Goal: Information Seeking & Learning: Learn about a topic

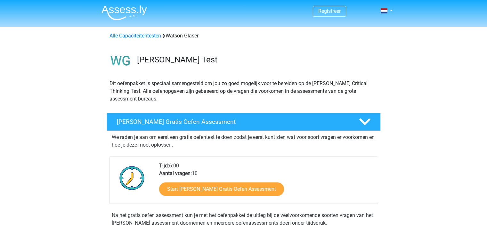
scroll to position [644, 0]
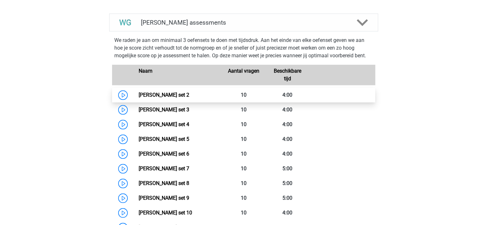
click at [189, 94] on link "Watson Glaser set 2" at bounding box center [164, 95] width 51 height 6
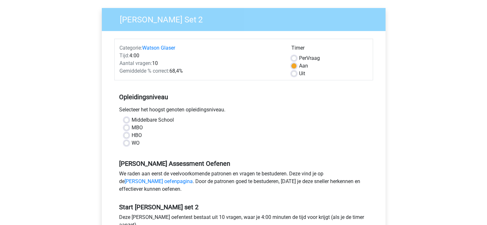
scroll to position [45, 0]
click at [130, 144] on div "WO" at bounding box center [244, 143] width 240 height 8
click at [123, 142] on div "Middelbare School MBO HBO WO" at bounding box center [243, 131] width 249 height 31
click at [132, 142] on label "WO" at bounding box center [136, 143] width 8 height 8
click at [126, 142] on input "WO" at bounding box center [126, 142] width 5 height 6
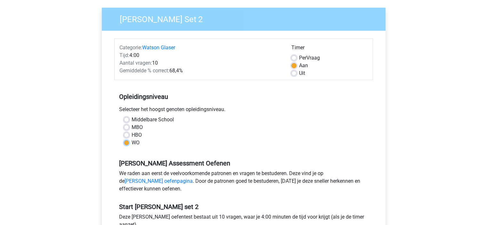
radio input "true"
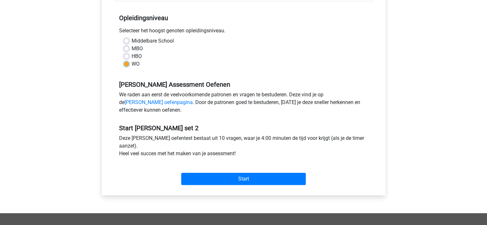
scroll to position [125, 0]
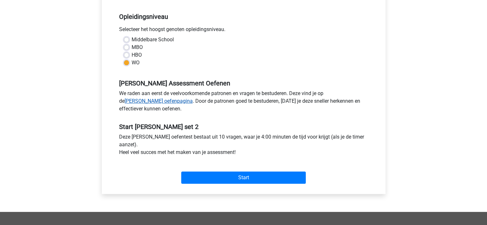
click at [193, 98] on link "[PERSON_NAME] oefenpagina" at bounding box center [159, 101] width 68 height 6
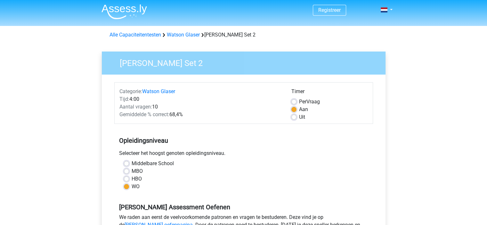
scroll to position [0, 0]
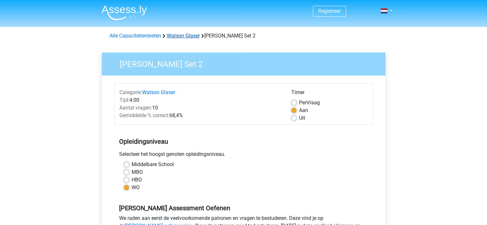
click at [182, 34] on link "Watson Glaser" at bounding box center [183, 36] width 33 height 6
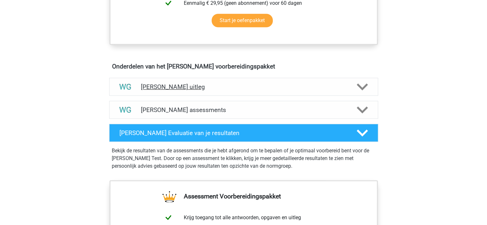
scroll to position [329, 0]
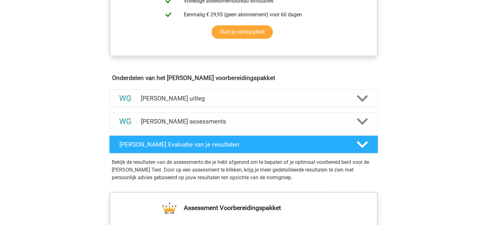
scroll to position [312, 0]
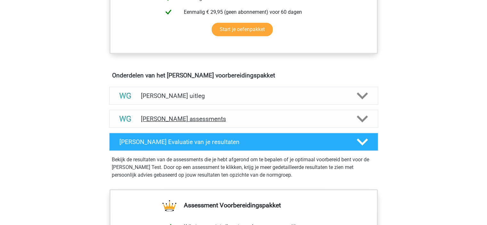
click at [258, 123] on div "Watson Glaser assessments" at bounding box center [243, 119] width 269 height 18
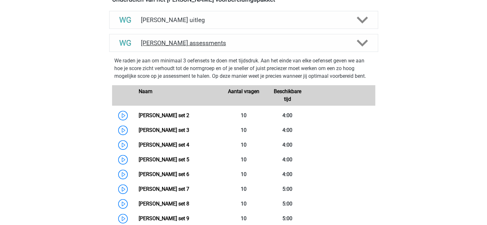
scroll to position [390, 0]
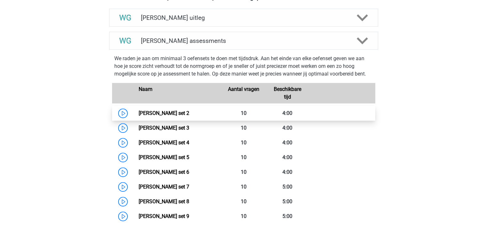
click at [189, 110] on link "Watson Glaser set 2" at bounding box center [164, 113] width 51 height 6
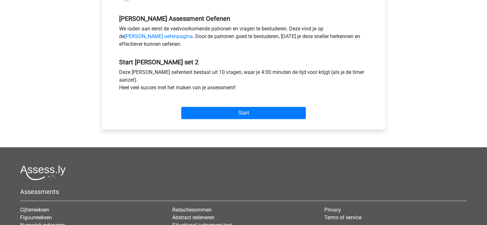
scroll to position [119, 0]
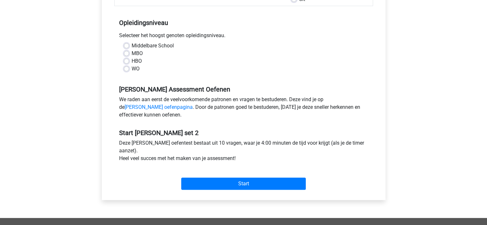
click at [132, 68] on label "WO" at bounding box center [136, 69] width 8 height 8
click at [126, 68] on input "WO" at bounding box center [126, 68] width 5 height 6
radio input "true"
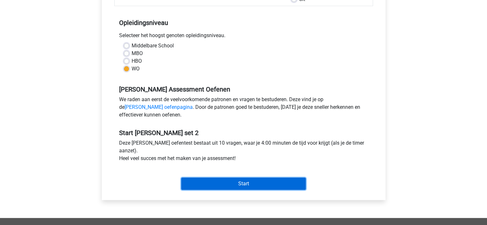
click at [247, 186] on input "Start" at bounding box center [243, 184] width 125 height 12
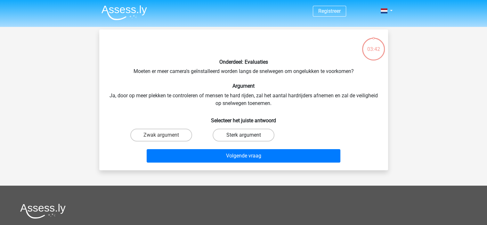
click at [234, 134] on label "Sterk argument" at bounding box center [244, 135] width 62 height 13
click at [243, 135] on input "Sterk argument" at bounding box center [245, 137] width 4 height 4
radio input "true"
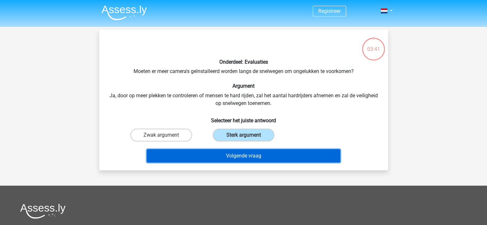
click at [256, 156] on button "Volgende vraag" at bounding box center [244, 155] width 194 height 13
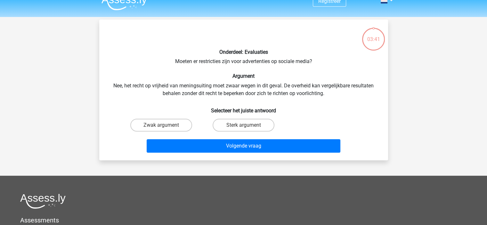
scroll to position [9, 0]
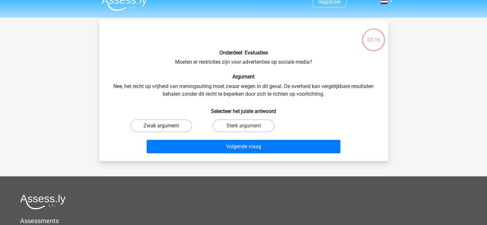
click at [183, 124] on label "Zwak argument" at bounding box center [161, 125] width 62 height 13
click at [165, 126] on input "Zwak argument" at bounding box center [163, 128] width 4 height 4
radio input "true"
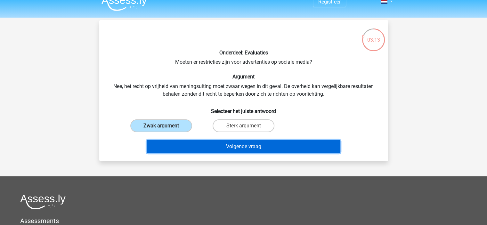
click at [257, 143] on button "Volgende vraag" at bounding box center [244, 146] width 194 height 13
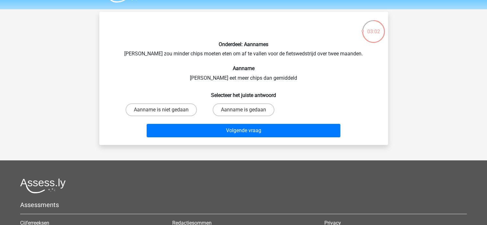
scroll to position [19, 0]
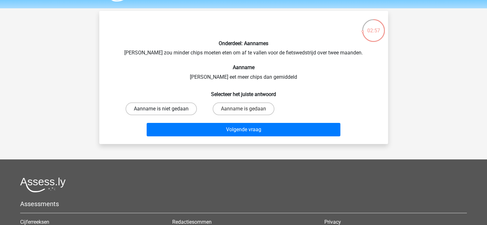
click at [181, 109] on label "Aanname is niet gedaan" at bounding box center [161, 108] width 71 height 13
click at [165, 109] on input "Aanname is niet gedaan" at bounding box center [163, 111] width 4 height 4
radio input "true"
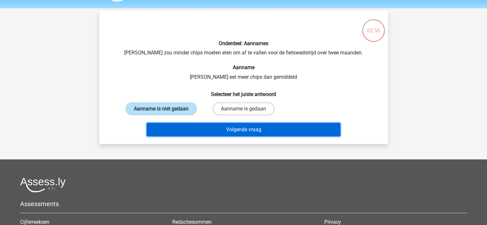
click at [219, 134] on button "Volgende vraag" at bounding box center [244, 129] width 194 height 13
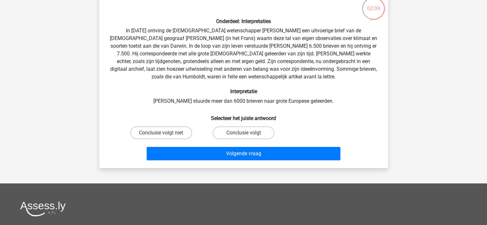
scroll to position [41, 0]
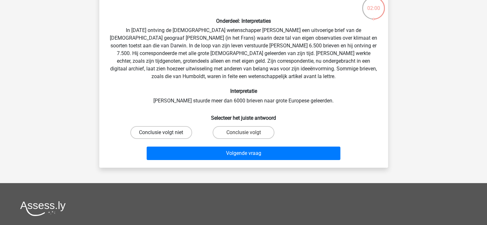
click at [159, 132] on label "Conclusie volgt niet" at bounding box center [161, 132] width 62 height 13
click at [161, 133] on input "Conclusie volgt niet" at bounding box center [163, 135] width 4 height 4
radio input "true"
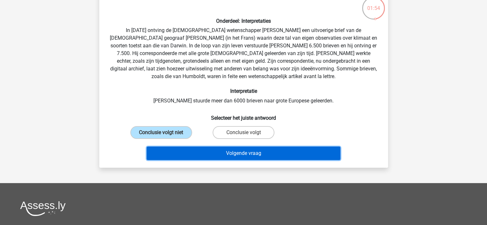
click at [219, 154] on button "Volgende vraag" at bounding box center [244, 153] width 194 height 13
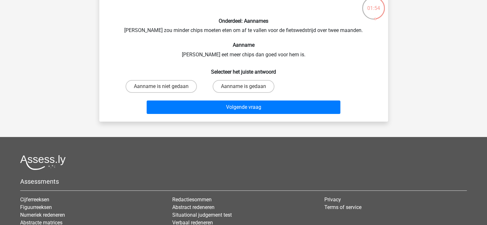
scroll to position [29, 0]
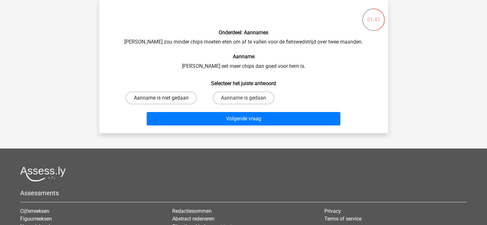
click at [174, 98] on label "Aanname is niet gedaan" at bounding box center [161, 98] width 71 height 13
click at [165, 98] on input "Aanname is niet gedaan" at bounding box center [163, 100] width 4 height 4
radio input "true"
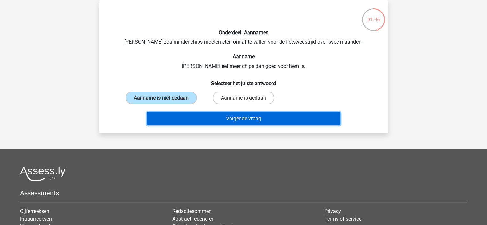
click at [204, 122] on button "Volgende vraag" at bounding box center [244, 118] width 194 height 13
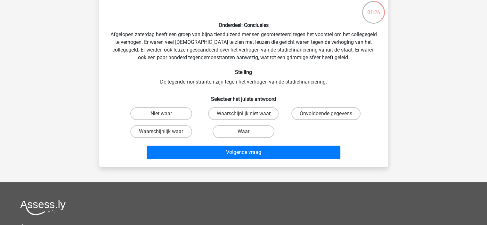
scroll to position [39, 0]
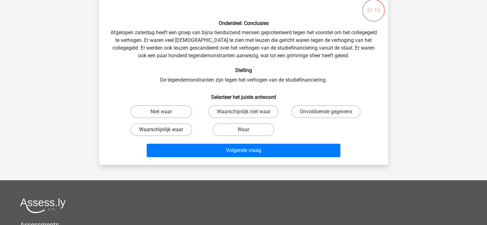
click at [173, 126] on label "Waarschijnlijk waar" at bounding box center [161, 129] width 62 height 13
click at [165, 130] on input "Waarschijnlijk waar" at bounding box center [163, 132] width 4 height 4
radio input "true"
click at [246, 110] on label "Waarschijnlijk niet waar" at bounding box center [243, 111] width 70 height 13
click at [246, 112] on input "Waarschijnlijk niet waar" at bounding box center [245, 114] width 4 height 4
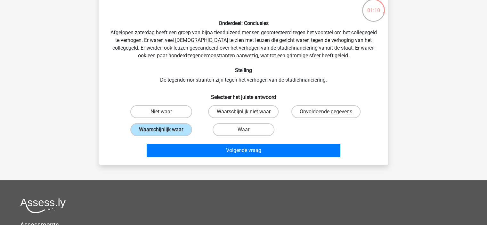
radio input "true"
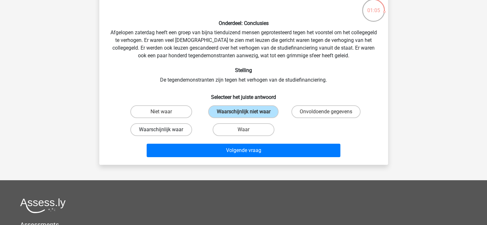
click at [172, 132] on label "Waarschijnlijk waar" at bounding box center [161, 129] width 62 height 13
click at [165, 132] on input "Waarschijnlijk waar" at bounding box center [163, 132] width 4 height 4
radio input "true"
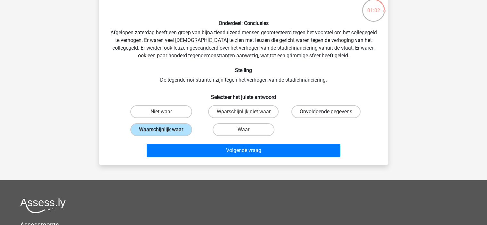
click at [316, 112] on label "Onvoldoende gegevens" at bounding box center [325, 111] width 69 height 13
click at [326, 112] on input "Onvoldoende gegevens" at bounding box center [328, 114] width 4 height 4
radio input "true"
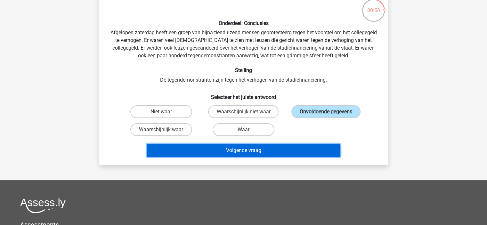
click at [274, 151] on button "Volgende vraag" at bounding box center [244, 150] width 194 height 13
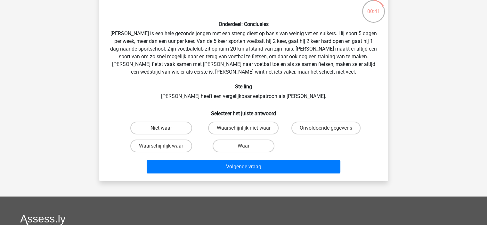
scroll to position [42, 0]
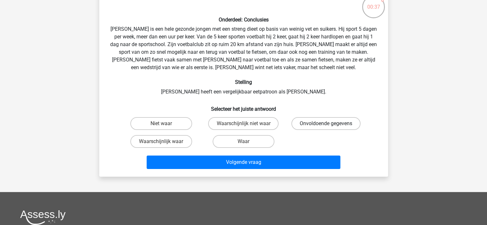
click at [343, 126] on label "Onvoldoende gegevens" at bounding box center [325, 123] width 69 height 13
click at [330, 126] on input "Onvoldoende gegevens" at bounding box center [328, 126] width 4 height 4
radio input "true"
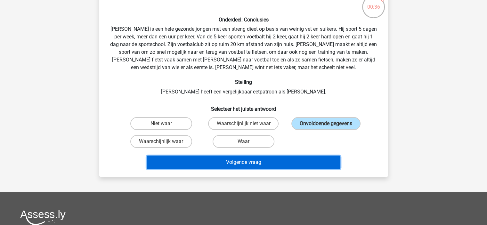
click at [291, 160] on button "Volgende vraag" at bounding box center [244, 162] width 194 height 13
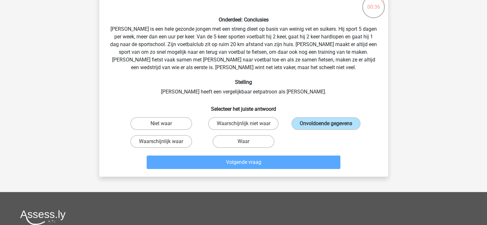
scroll to position [29, 0]
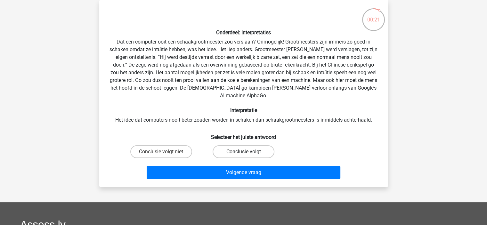
click at [249, 145] on label "Conclusie volgt" at bounding box center [244, 151] width 62 height 13
click at [248, 152] on input "Conclusie volgt" at bounding box center [245, 154] width 4 height 4
radio input "true"
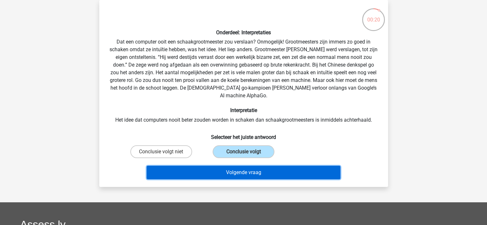
click at [250, 166] on button "Volgende vraag" at bounding box center [244, 172] width 194 height 13
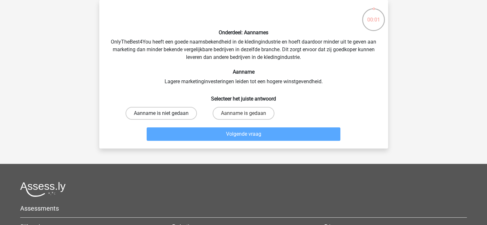
click at [183, 113] on label "Aanname is niet gedaan" at bounding box center [161, 113] width 71 height 13
click at [165, 113] on input "Aanname is niet gedaan" at bounding box center [163, 115] width 4 height 4
radio input "true"
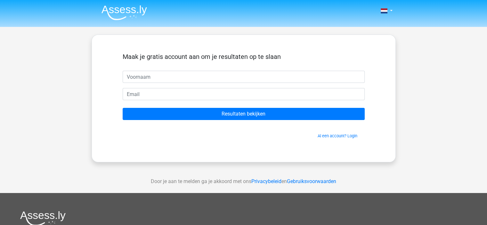
click at [248, 79] on input "text" at bounding box center [244, 77] width 242 height 12
type input "marloes"
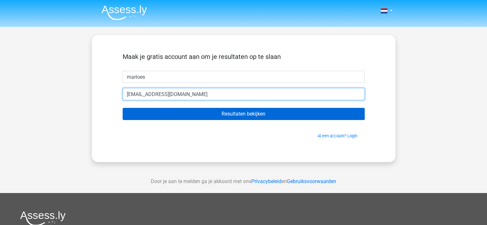
type input "marloeskraakman@gmail.com"
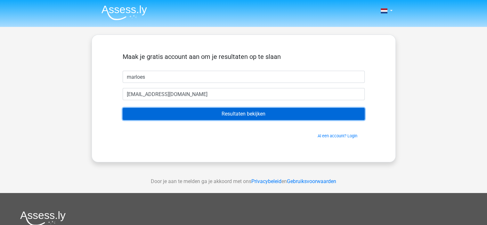
click at [256, 111] on input "Resultaten bekijken" at bounding box center [244, 114] width 242 height 12
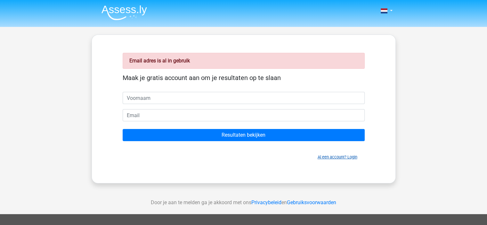
click at [349, 155] on link "Al een account? Login" at bounding box center [338, 157] width 40 height 5
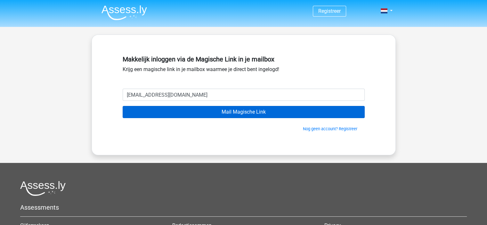
type input "[EMAIL_ADDRESS][DOMAIN_NAME]"
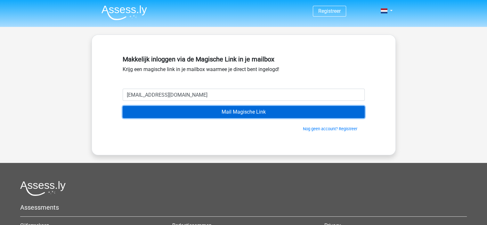
click at [272, 114] on input "Mail Magische Link" at bounding box center [244, 112] width 242 height 12
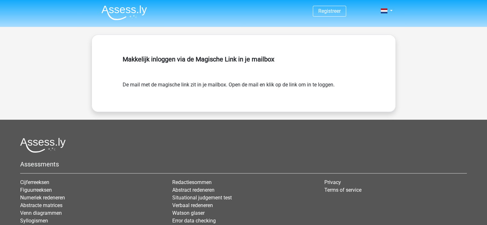
click at [225, 71] on div "Makkelijk inloggen via de Magische Link in je mailbox" at bounding box center [244, 67] width 242 height 28
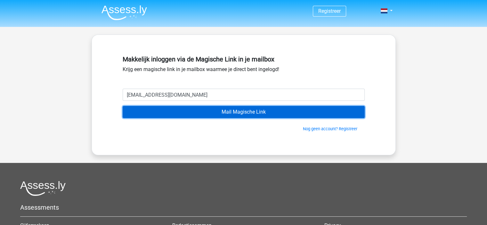
click at [251, 111] on input "Mail Magische Link" at bounding box center [244, 112] width 242 height 12
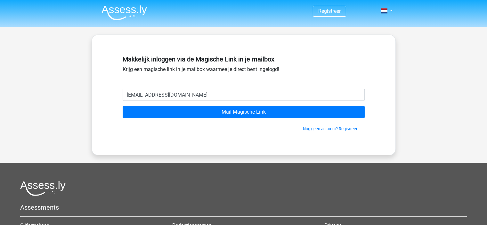
drag, startPoint x: 208, startPoint y: 98, endPoint x: 75, endPoint y: 103, distance: 133.3
click at [75, 103] on div "Registreer" at bounding box center [243, 166] width 487 height 332
type input "[EMAIL_ADDRESS][DOMAIN_NAME]"
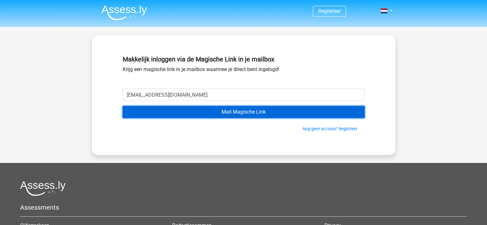
click at [168, 111] on input "Mail Magische Link" at bounding box center [244, 112] width 242 height 12
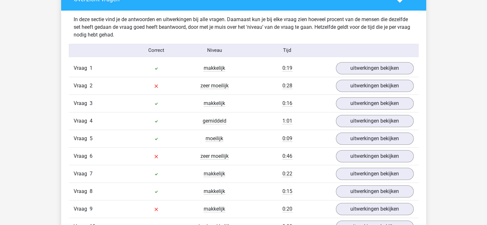
scroll to position [526, 0]
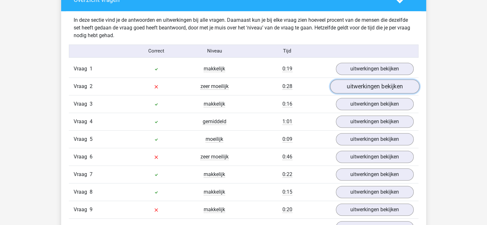
click at [366, 86] on link "uitwerkingen bekijken" at bounding box center [374, 86] width 89 height 14
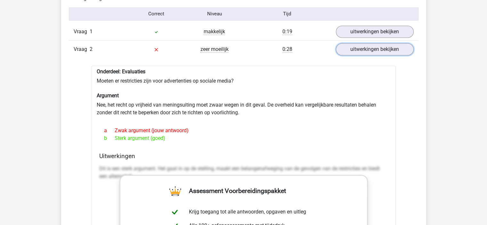
scroll to position [562, 0]
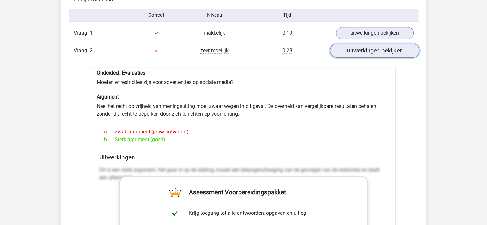
click at [350, 50] on link "uitwerkingen bekijken" at bounding box center [374, 51] width 89 height 14
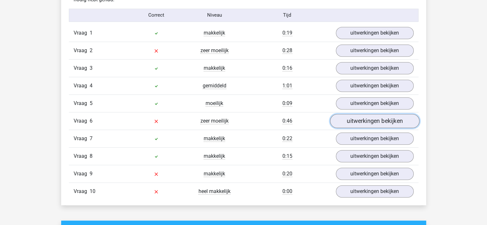
click at [365, 123] on link "uitwerkingen bekijken" at bounding box center [374, 121] width 89 height 14
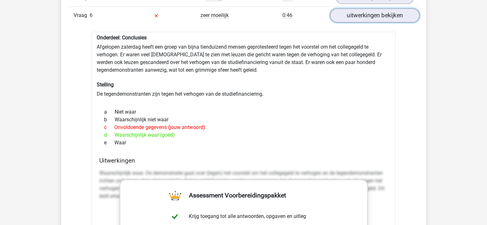
scroll to position [668, 0]
click at [373, 11] on link "uitwerkingen bekijken" at bounding box center [374, 15] width 89 height 14
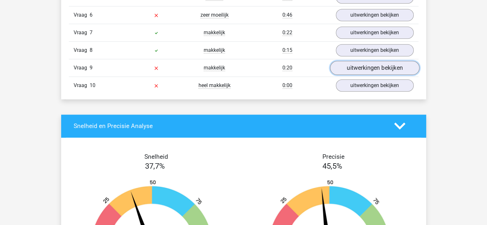
click at [366, 64] on link "uitwerkingen bekijken" at bounding box center [374, 68] width 89 height 14
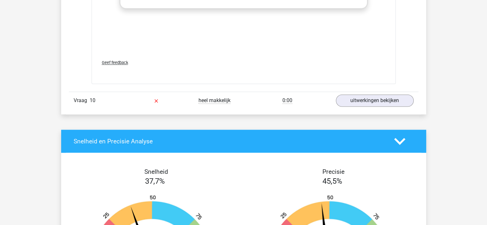
scroll to position [995, 0]
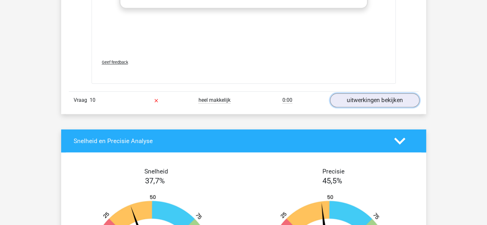
click at [345, 100] on link "uitwerkingen bekijken" at bounding box center [374, 100] width 89 height 14
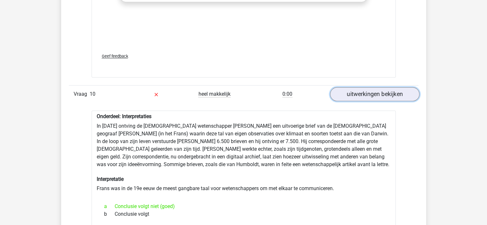
scroll to position [999, 0]
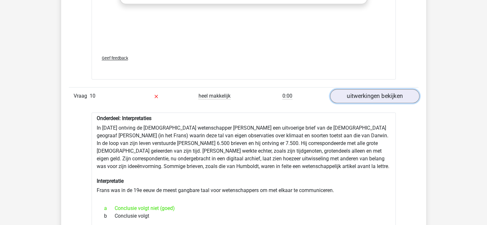
click at [353, 93] on link "uitwerkingen bekijken" at bounding box center [374, 96] width 89 height 14
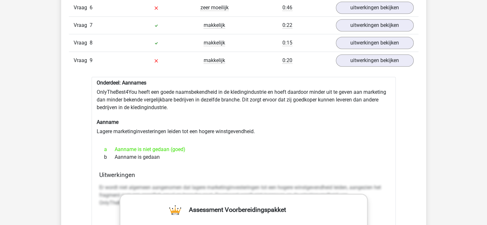
scroll to position [653, 0]
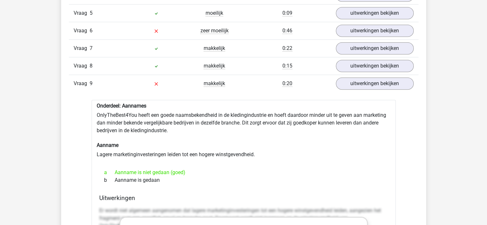
click at [353, 93] on div "Vraag 1 makkelijk 0:19 uitwerkingen bekijken Onderdeel: Evaluaties Moeten er me…" at bounding box center [244, 192] width 340 height 517
click at [354, 84] on link "uitwerkingen bekijken" at bounding box center [374, 84] width 89 height 14
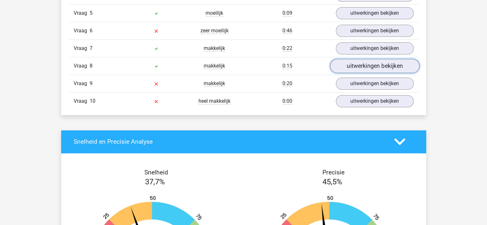
click at [357, 63] on link "uitwerkingen bekijken" at bounding box center [374, 66] width 89 height 14
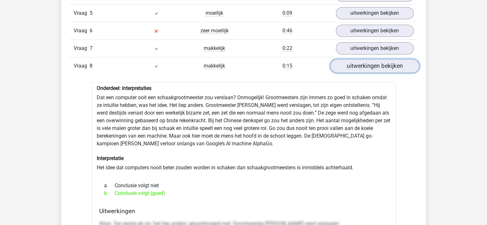
click at [357, 63] on link "uitwerkingen bekijken" at bounding box center [374, 66] width 89 height 14
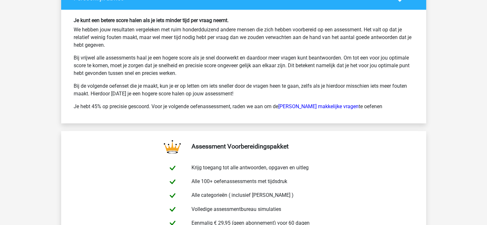
scroll to position [1009, 0]
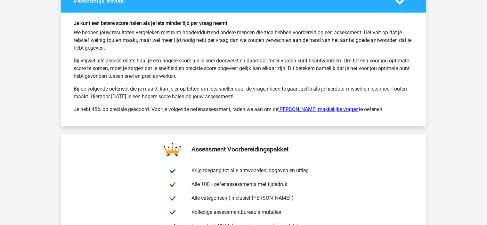
click at [307, 110] on link "Watson Glaser makkelijke vragen" at bounding box center [318, 109] width 80 height 6
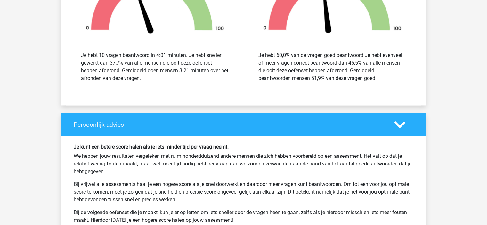
scroll to position [941, 0]
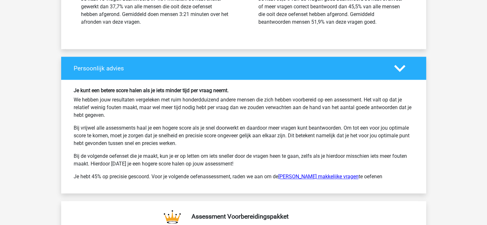
click at [320, 174] on link "Watson Glaser makkelijke vragen" at bounding box center [318, 177] width 80 height 6
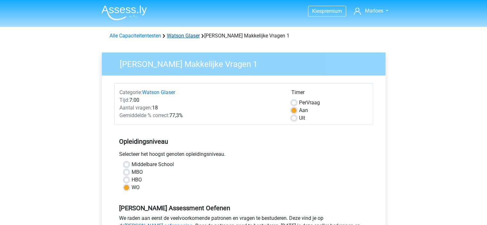
click at [195, 37] on link "Watson Glaser" at bounding box center [183, 36] width 33 height 6
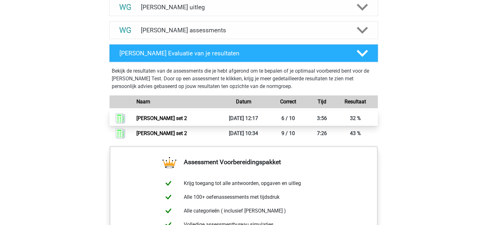
scroll to position [402, 0]
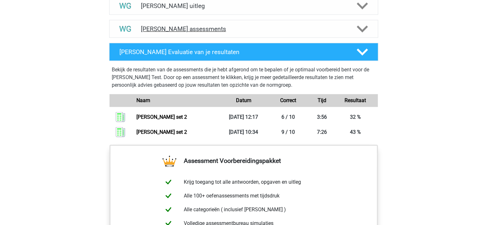
click at [359, 21] on div "Watson Glaser assessments" at bounding box center [243, 29] width 269 height 18
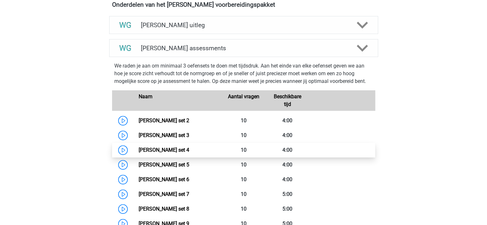
scroll to position [381, 0]
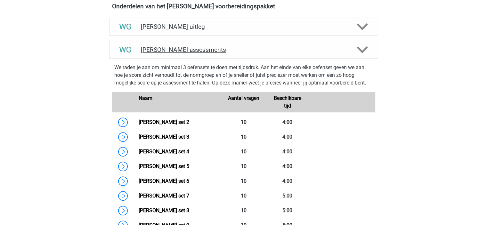
click at [367, 52] on icon at bounding box center [362, 49] width 11 height 11
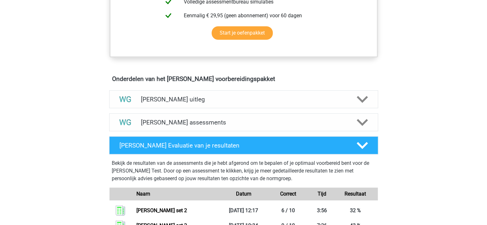
scroll to position [309, 0]
click at [358, 115] on div "Watson Glaser assessments" at bounding box center [243, 122] width 269 height 18
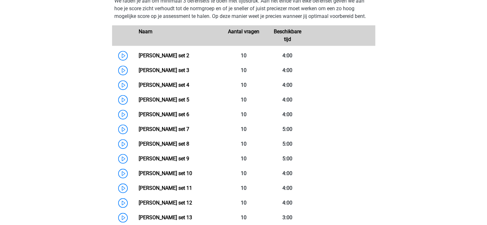
scroll to position [449, 0]
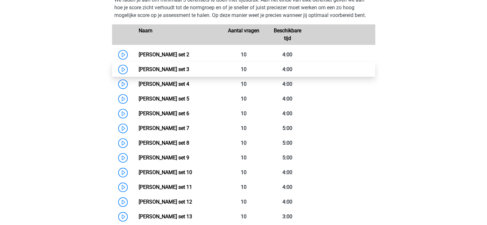
click at [189, 71] on link "Watson Glaser set 3" at bounding box center [164, 69] width 51 height 6
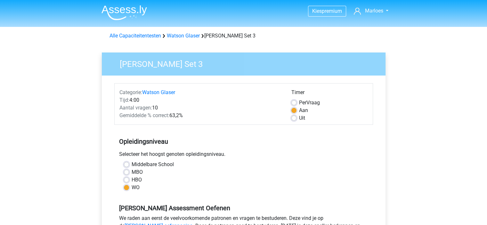
click at [299, 119] on label "Uit" at bounding box center [302, 118] width 6 height 8
click at [294, 119] on input "Uit" at bounding box center [293, 117] width 5 height 6
radio input "true"
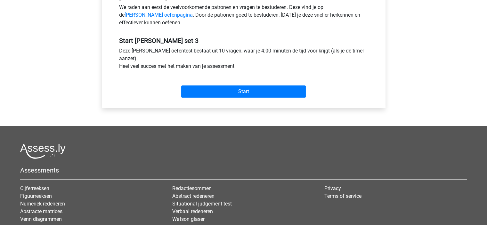
scroll to position [213, 0]
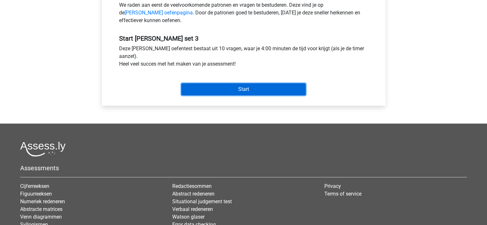
click at [291, 89] on input "Start" at bounding box center [243, 89] width 125 height 12
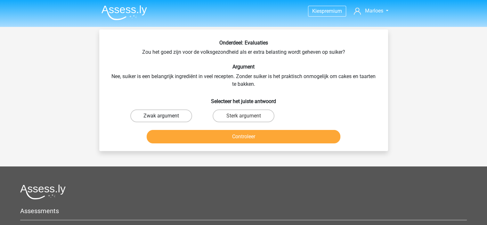
click at [174, 114] on label "Zwak argument" at bounding box center [161, 116] width 62 height 13
click at [165, 116] on input "Zwak argument" at bounding box center [163, 118] width 4 height 4
radio input "true"
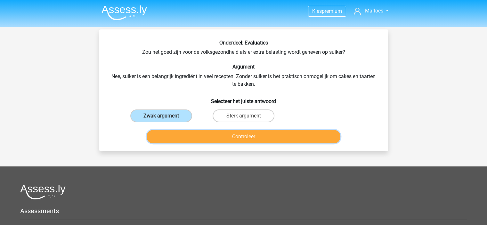
click at [213, 131] on button "Controleer" at bounding box center [244, 136] width 194 height 13
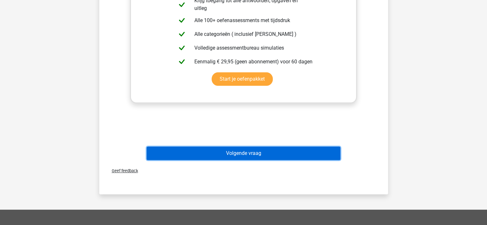
click at [229, 149] on button "Volgende vraag" at bounding box center [244, 153] width 194 height 13
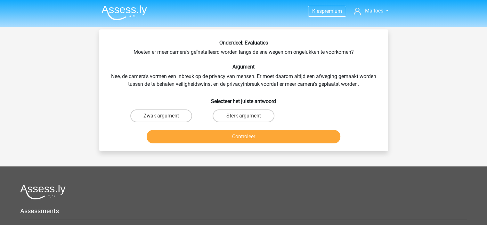
click at [196, 85] on div "Onderdeel: Evaluaties Moeten er meer camera's geïnstalleerd worden langs de sne…" at bounding box center [244, 93] width 284 height 106
click at [285, 75] on div "Onderdeel: Evaluaties Moeten er meer camera's geïnstalleerd worden langs de sne…" at bounding box center [244, 93] width 284 height 106
click at [227, 118] on label "Sterk argument" at bounding box center [244, 116] width 62 height 13
click at [243, 118] on input "Sterk argument" at bounding box center [245, 118] width 4 height 4
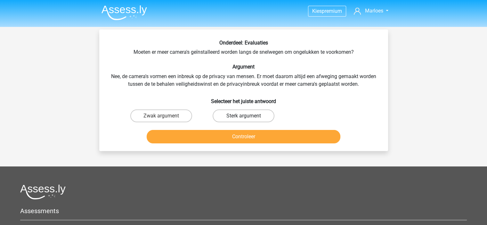
radio input "true"
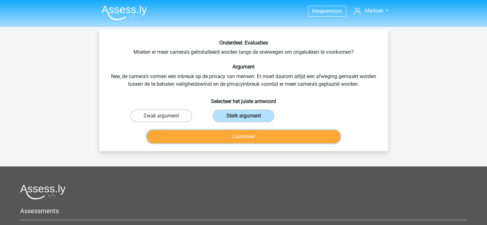
click at [228, 134] on button "Controleer" at bounding box center [244, 136] width 194 height 13
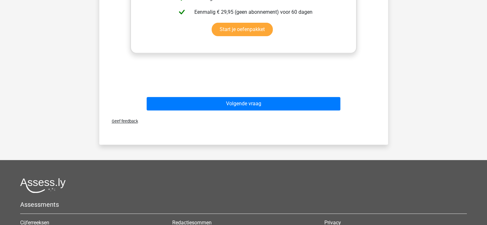
scroll to position [240, 0]
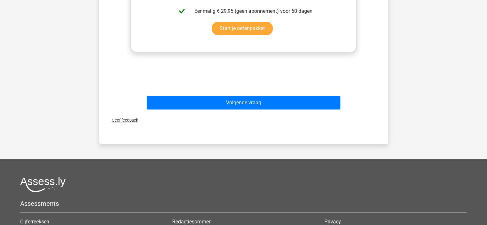
click at [268, 110] on div "Volgende vraag" at bounding box center [243, 104] width 247 height 16
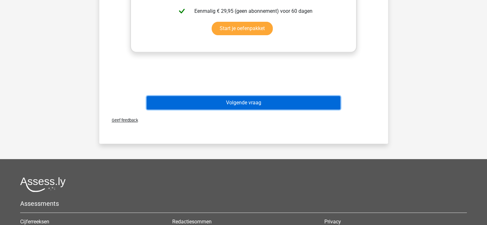
click at [278, 104] on button "Volgende vraag" at bounding box center [244, 102] width 194 height 13
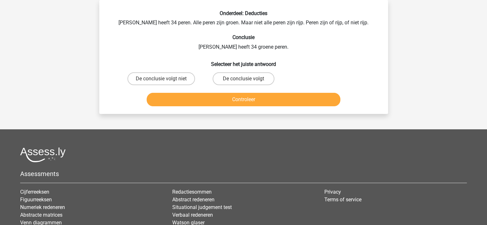
scroll to position [0, 0]
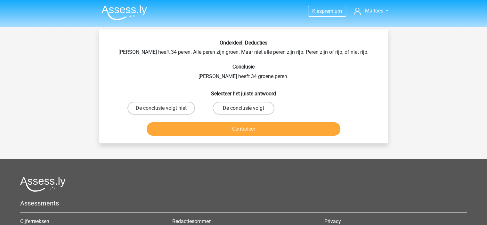
click at [225, 104] on label "De conclusie volgt" at bounding box center [244, 108] width 62 height 13
click at [243, 108] on input "De conclusie volgt" at bounding box center [245, 110] width 4 height 4
radio input "true"
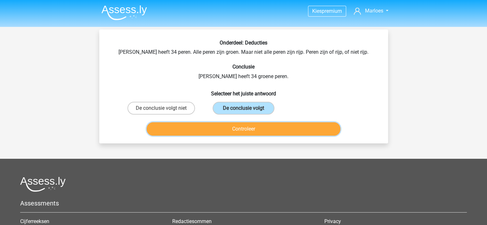
click at [239, 129] on button "Controleer" at bounding box center [244, 128] width 194 height 13
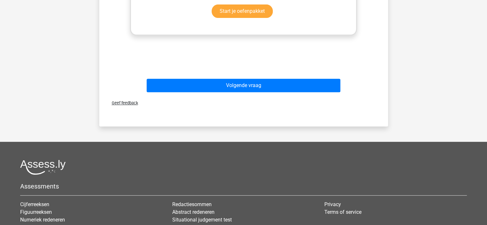
scroll to position [254, 0]
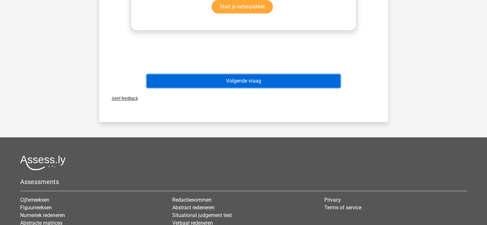
click at [269, 82] on button "Volgende vraag" at bounding box center [244, 80] width 194 height 13
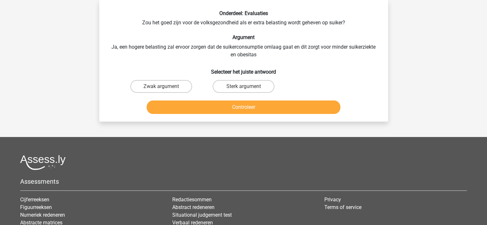
scroll to position [0, 0]
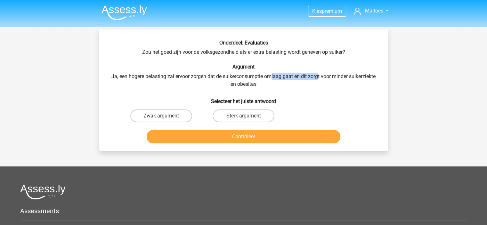
drag, startPoint x: 270, startPoint y: 77, endPoint x: 329, endPoint y: 74, distance: 58.3
click at [329, 74] on div "Onderdeel: Evaluaties Zou het goed zijn voor de volksgezondheid als er extra be…" at bounding box center [244, 93] width 284 height 106
click at [229, 113] on label "Sterk argument" at bounding box center [244, 116] width 62 height 13
click at [243, 116] on input "Sterk argument" at bounding box center [245, 118] width 4 height 4
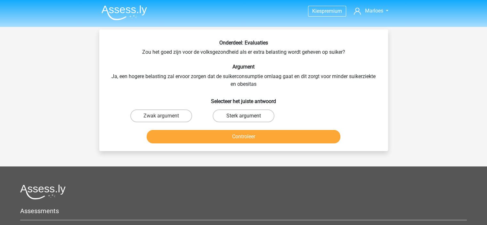
radio input "true"
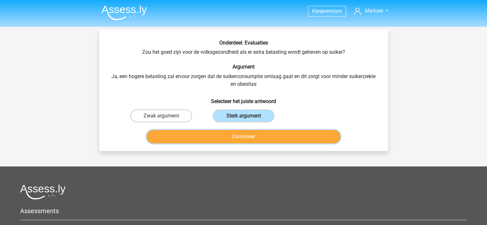
click at [238, 137] on button "Controleer" at bounding box center [244, 136] width 194 height 13
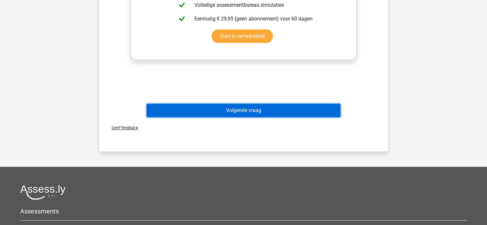
click at [279, 111] on button "Volgende vraag" at bounding box center [244, 110] width 194 height 13
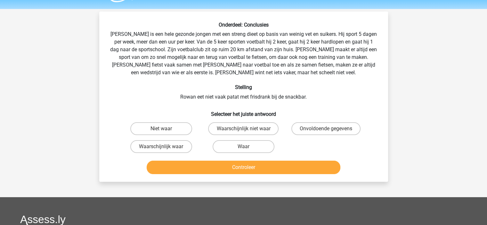
scroll to position [14, 0]
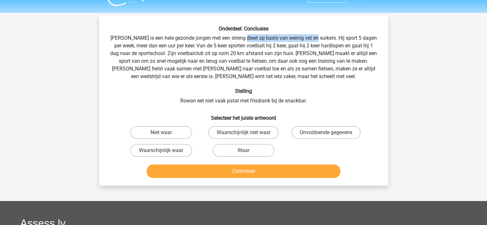
drag, startPoint x: 248, startPoint y: 37, endPoint x: 321, endPoint y: 39, distance: 72.1
click at [321, 39] on div "Onderdeel: Conclusies Rowan is een hele gezonde jongen met een streng dieet op …" at bounding box center [244, 103] width 284 height 155
click at [166, 150] on label "Waarschijnlijk waar" at bounding box center [161, 150] width 62 height 13
click at [165, 150] on input "Waarschijnlijk waar" at bounding box center [163, 152] width 4 height 4
radio input "true"
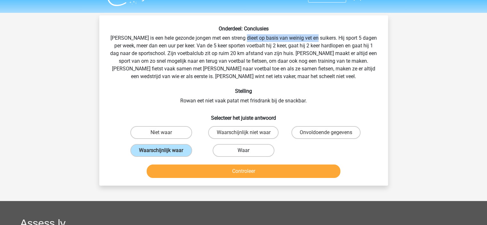
click at [248, 146] on label "Waar" at bounding box center [244, 150] width 62 height 13
click at [248, 150] on input "Waar" at bounding box center [245, 152] width 4 height 4
radio input "true"
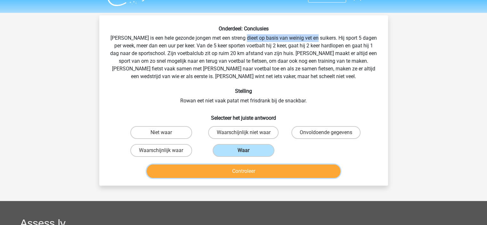
click at [254, 166] on button "Controleer" at bounding box center [244, 171] width 194 height 13
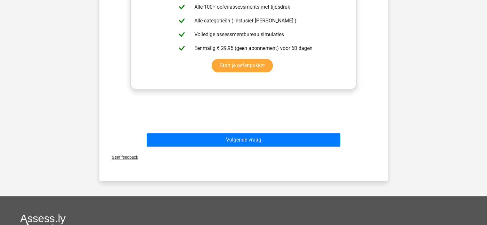
scroll to position [254, 0]
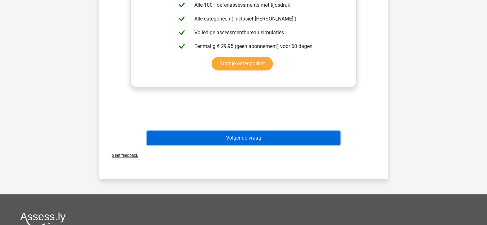
click at [278, 140] on button "Volgende vraag" at bounding box center [244, 137] width 194 height 13
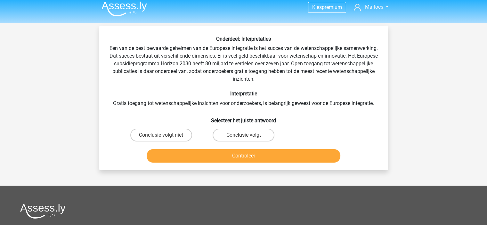
scroll to position [0, 0]
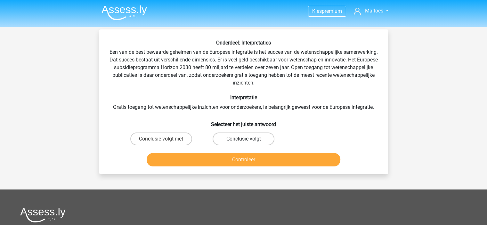
click at [254, 142] on label "Conclusie volgt" at bounding box center [244, 139] width 62 height 13
click at [248, 142] on input "Conclusie volgt" at bounding box center [245, 141] width 4 height 4
radio input "true"
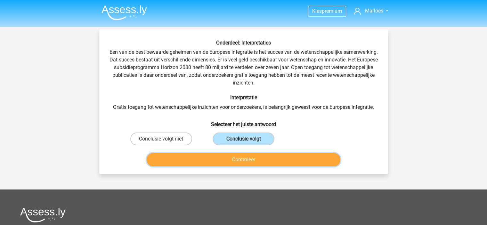
click at [257, 158] on button "Controleer" at bounding box center [244, 159] width 194 height 13
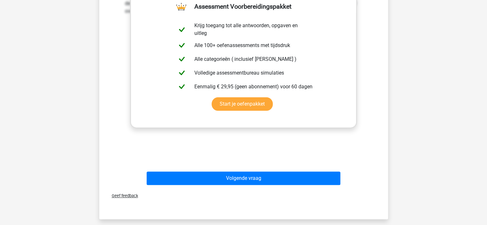
scroll to position [192, 0]
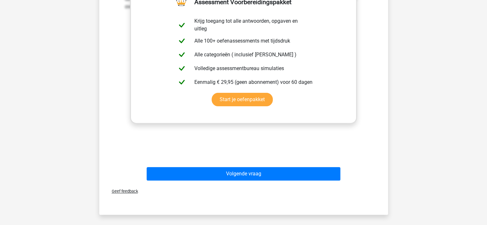
click at [262, 181] on div "Volgende vraag" at bounding box center [243, 175] width 247 height 16
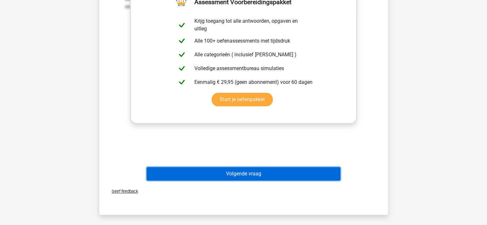
click at [279, 170] on button "Volgende vraag" at bounding box center [244, 173] width 194 height 13
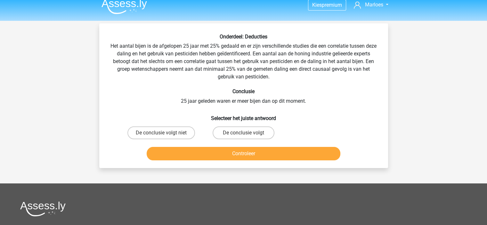
scroll to position [0, 0]
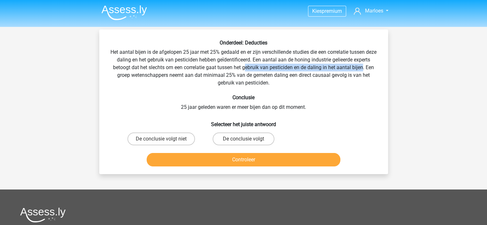
drag, startPoint x: 244, startPoint y: 68, endPoint x: 365, endPoint y: 68, distance: 120.4
click at [365, 68] on div "Onderdeel: Deducties Het aantal bijen is de afgelopen 25 jaar met 25% gedaald e…" at bounding box center [244, 104] width 284 height 129
click at [227, 140] on label "De conclusie volgt" at bounding box center [244, 139] width 62 height 13
click at [243, 140] on input "De conclusie volgt" at bounding box center [245, 141] width 4 height 4
radio input "true"
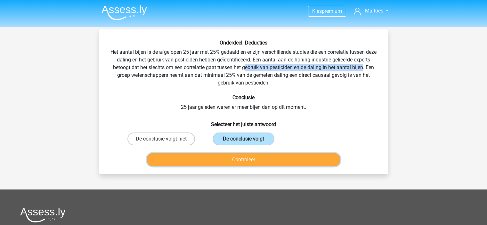
click at [244, 163] on button "Controleer" at bounding box center [244, 159] width 194 height 13
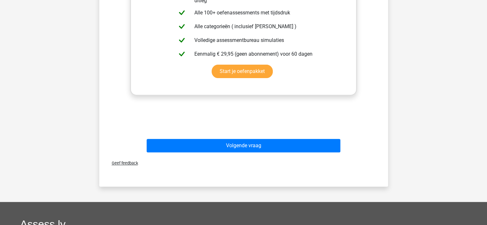
scroll to position [220, 0]
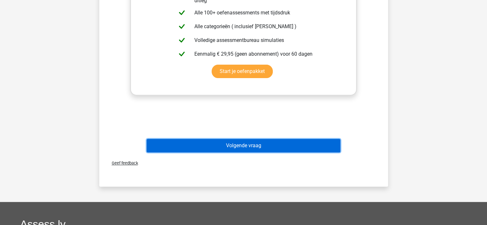
click at [267, 148] on button "Volgende vraag" at bounding box center [244, 145] width 194 height 13
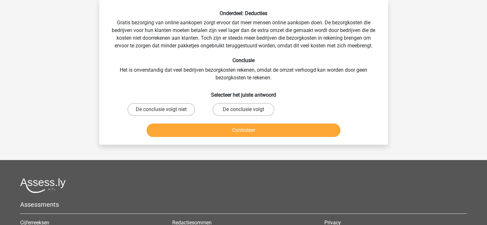
scroll to position [0, 0]
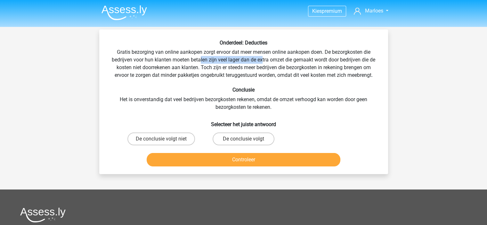
drag, startPoint x: 201, startPoint y: 59, endPoint x: 262, endPoint y: 61, distance: 60.9
click at [262, 61] on div "Onderdeel: Deducties Gratis bezorging van online aankopen zorgt ervoor dat meer…" at bounding box center [244, 104] width 284 height 129
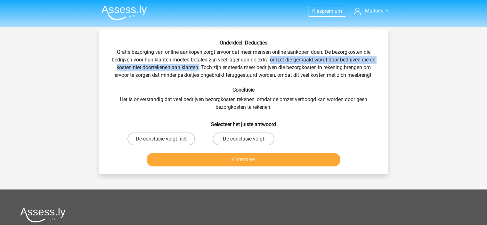
drag, startPoint x: 270, startPoint y: 61, endPoint x: 199, endPoint y: 68, distance: 72.0
click at [199, 68] on div "Onderdeel: Deducties Gratis bezorging van online aankopen zorgt ervoor dat meer…" at bounding box center [244, 104] width 284 height 129
click at [142, 140] on label "De conclusie volgt niet" at bounding box center [161, 139] width 68 height 13
click at [161, 140] on input "De conclusie volgt niet" at bounding box center [163, 141] width 4 height 4
radio input "true"
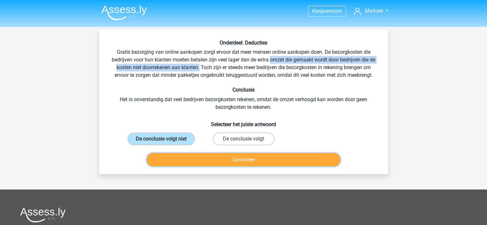
click at [286, 162] on button "Controleer" at bounding box center [244, 159] width 194 height 13
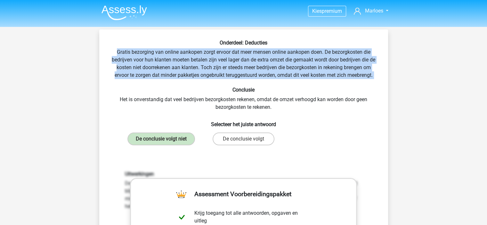
drag, startPoint x: 117, startPoint y: 52, endPoint x: 380, endPoint y: 80, distance: 264.4
click at [380, 80] on div "Onderdeel: Deducties Gratis bezorging van online aankopen zorgt ervoor dat meer…" at bounding box center [244, 208] width 284 height 336
copy div "Gratis bezorging van online aankopen zorgt ervoor dat meer mensen online aankop…"
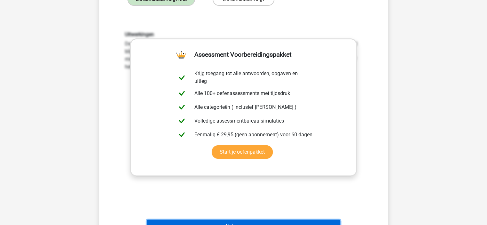
click at [276, 220] on button "Volgende vraag" at bounding box center [244, 226] width 194 height 13
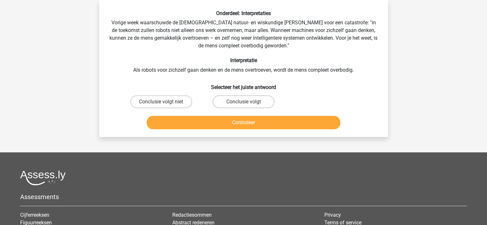
scroll to position [0, 0]
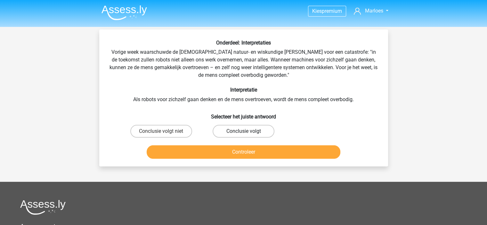
click at [255, 128] on label "Conclusie volgt" at bounding box center [244, 131] width 62 height 13
click at [248, 131] on input "Conclusie volgt" at bounding box center [245, 133] width 4 height 4
radio input "true"
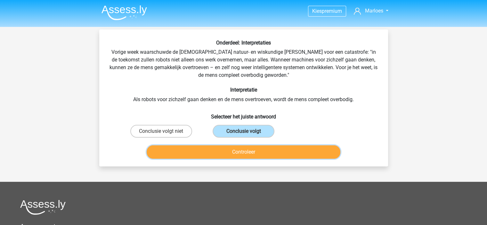
click at [269, 155] on button "Controleer" at bounding box center [244, 151] width 194 height 13
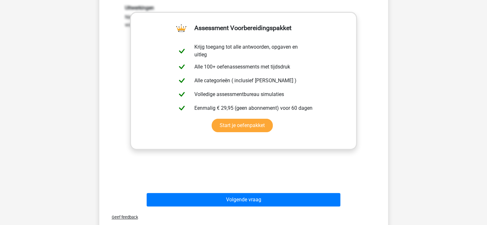
scroll to position [161, 0]
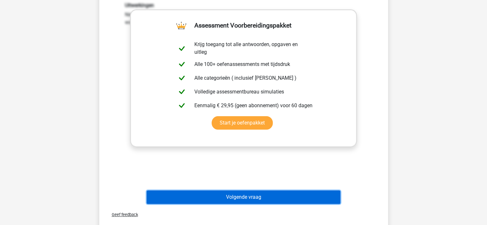
click at [292, 198] on button "Volgende vraag" at bounding box center [244, 197] width 194 height 13
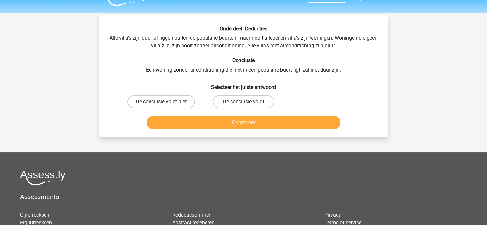
scroll to position [12, 0]
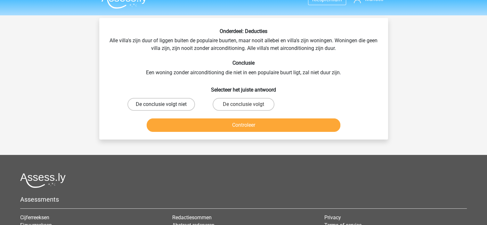
click at [167, 103] on label "De conclusie volgt niet" at bounding box center [161, 104] width 68 height 13
click at [165, 104] on input "De conclusie volgt niet" at bounding box center [163, 106] width 4 height 4
radio input "true"
click at [205, 120] on button "Controleer" at bounding box center [244, 124] width 194 height 13
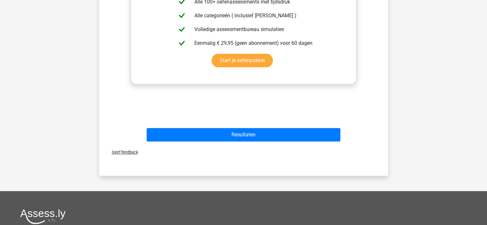
scroll to position [286, 0]
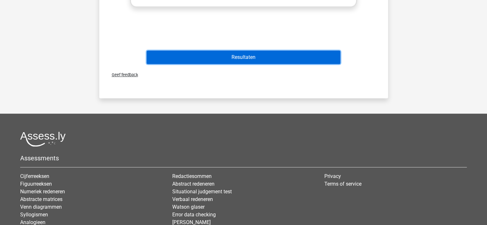
click at [274, 60] on button "Resultaten" at bounding box center [244, 57] width 194 height 13
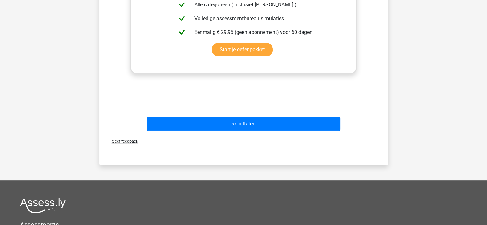
scroll to position [343, 0]
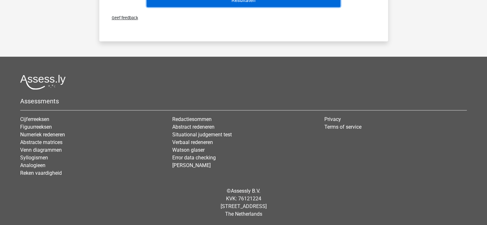
click at [274, 6] on button "Resultaten" at bounding box center [244, 0] width 194 height 13
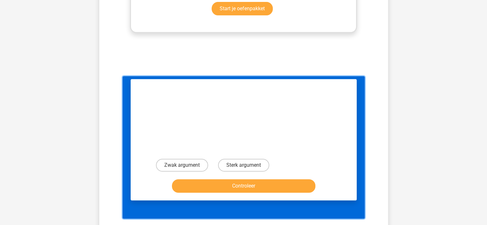
scroll to position [260, 0]
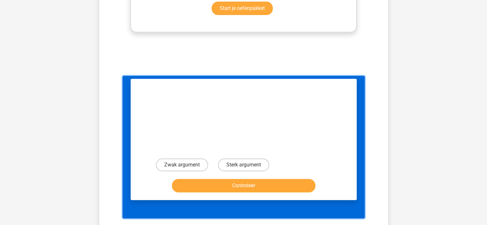
click at [237, 129] on div "Onderdeel: Evaluaties Zou het goed zijn voor de volksgezondheid als er extra be…" at bounding box center [243, 142] width 221 height 106
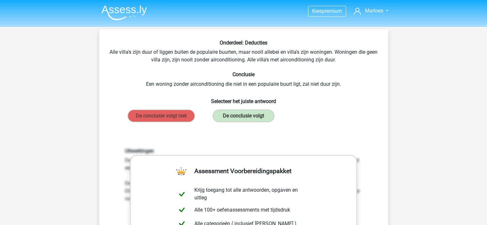
scroll to position [0, 0]
click at [131, 10] on img at bounding box center [124, 12] width 45 height 15
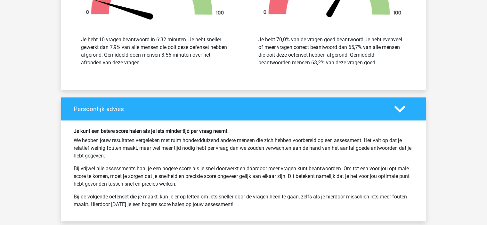
scroll to position [867, 0]
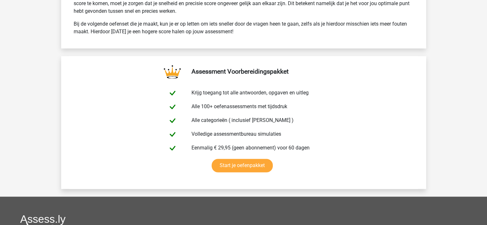
scroll to position [1039, 0]
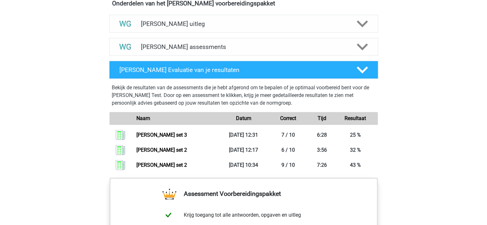
scroll to position [386, 0]
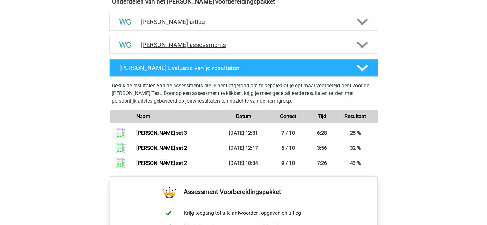
click at [352, 43] on div at bounding box center [361, 44] width 21 height 11
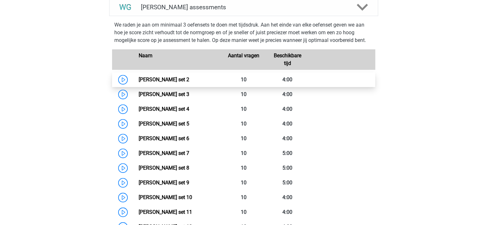
scroll to position [425, 0]
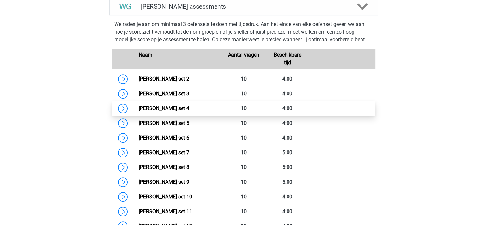
click at [189, 106] on link "Watson Glaser set 4" at bounding box center [164, 108] width 51 height 6
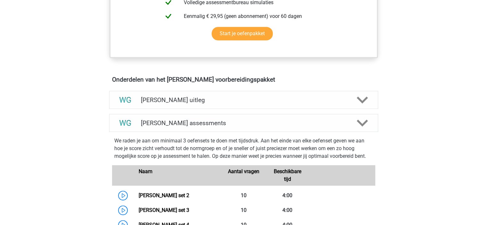
scroll to position [320, 0]
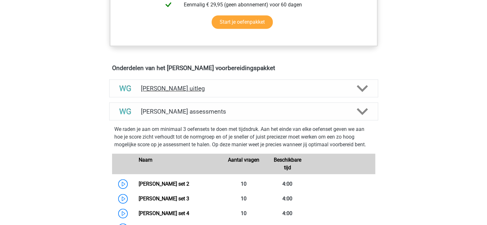
click at [295, 85] on h4 "Watson Glaser uitleg" at bounding box center [244, 88] width 206 height 7
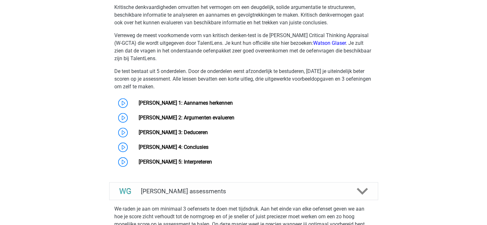
scroll to position [476, 0]
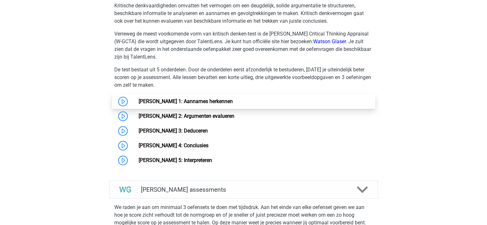
click at [209, 102] on link "Watson Glaser 1: Aannames herkennen" at bounding box center [186, 101] width 94 height 6
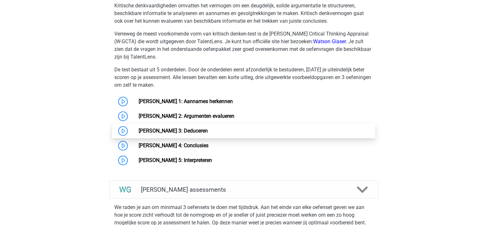
click at [201, 134] on link "Watson Glaser 3: Deduceren" at bounding box center [173, 131] width 69 height 6
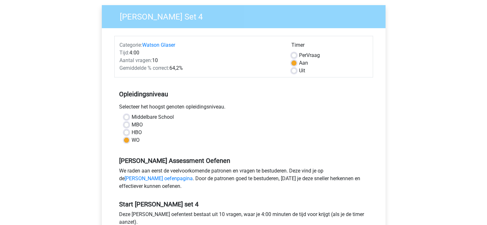
scroll to position [47, 0]
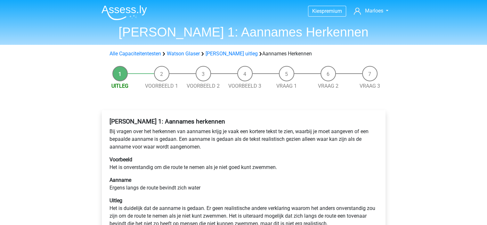
scroll to position [92, 0]
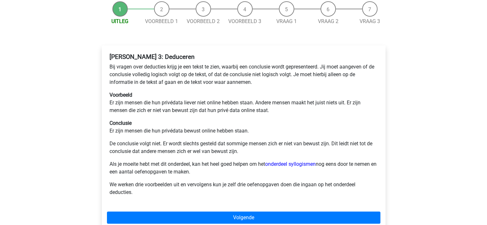
scroll to position [65, 0]
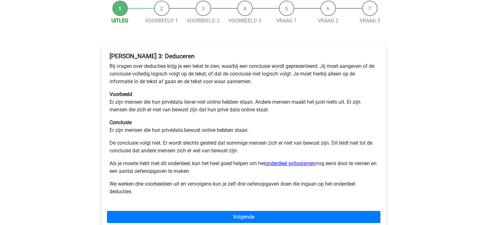
click at [288, 163] on link "onderdeel syllogismen" at bounding box center [290, 163] width 51 height 6
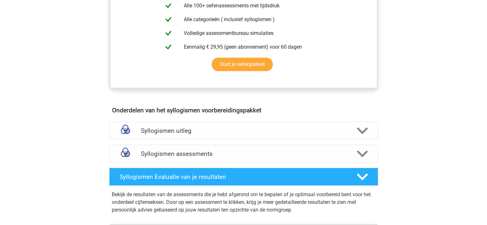
scroll to position [273, 0]
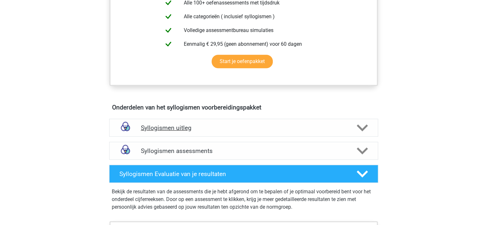
click at [204, 133] on div "Syllogismen uitleg" at bounding box center [243, 128] width 269 height 18
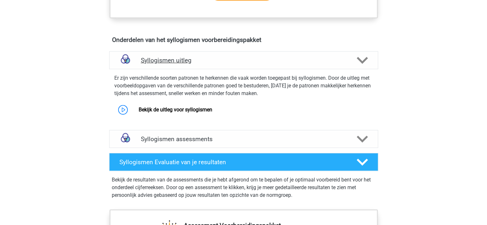
scroll to position [341, 0]
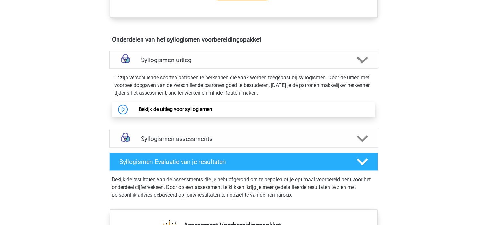
click at [196, 107] on link "Bekijk de uitleg voor syllogismen" at bounding box center [176, 109] width 74 height 6
